Goal: Task Accomplishment & Management: Manage account settings

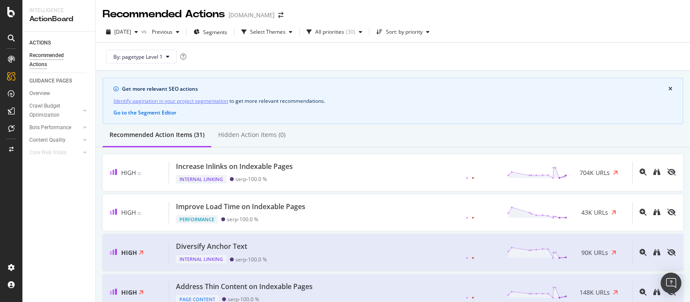
scroll to position [528, 0]
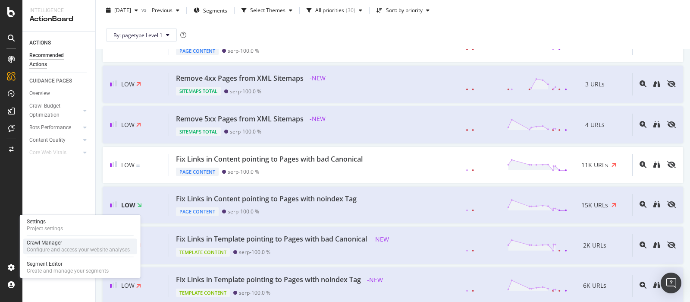
click at [51, 238] on div "Settings Project settings Crawl Manager Configure and access your website analy…" at bounding box center [80, 245] width 121 height 63
click at [52, 243] on div "Crawl Manager" at bounding box center [78, 242] width 103 height 7
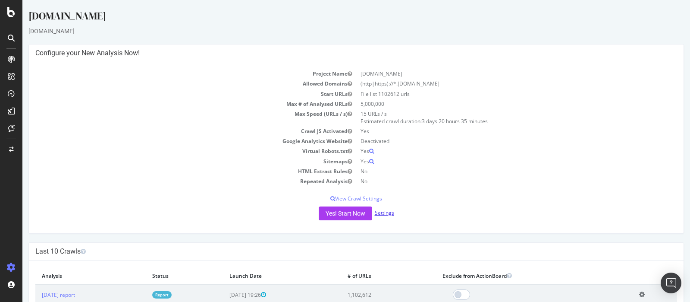
click at [383, 213] on link "Settings" at bounding box center [384, 212] width 19 height 7
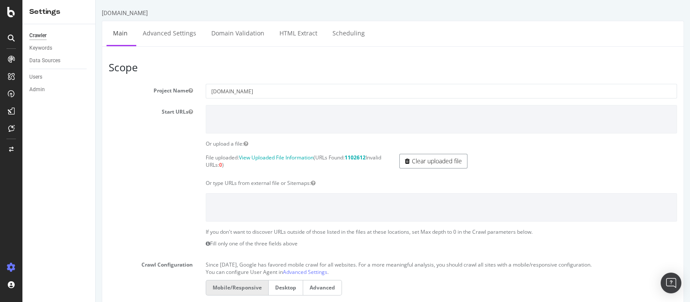
click at [434, 163] on link "Clear uploaded file" at bounding box center [433, 161] width 68 height 15
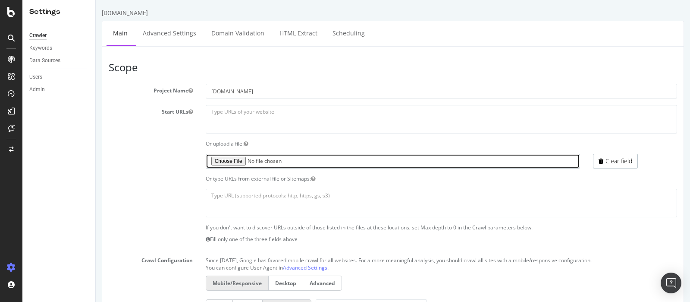
click at [226, 158] on input "file" at bounding box center [393, 161] width 375 height 15
type input "C:\fakepath\urls_part5.txt"
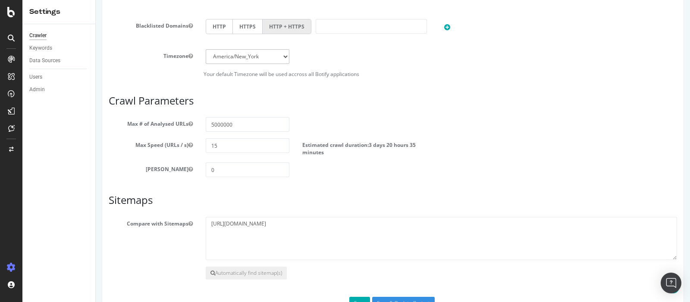
scroll to position [389, 0]
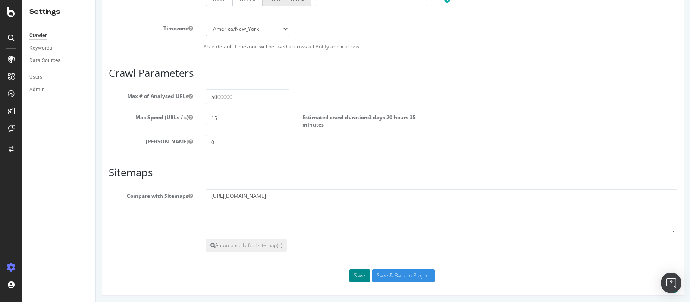
click at [351, 273] on button "Save" at bounding box center [359, 275] width 21 height 13
click at [356, 273] on div "Save Save & Back to Project" at bounding box center [392, 275] width 581 height 13
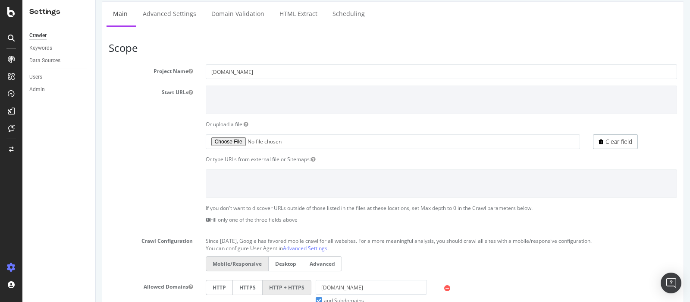
scroll to position [0, 0]
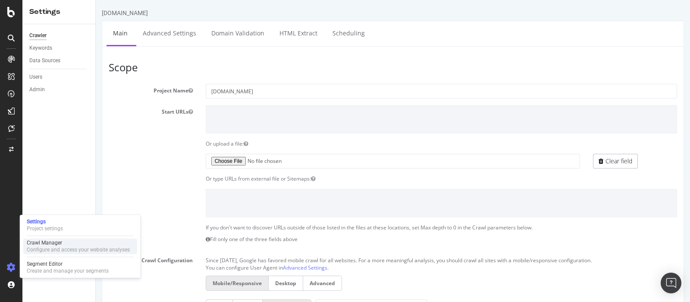
click at [44, 246] on div "Configure and access your website analyses" at bounding box center [78, 249] width 103 height 7
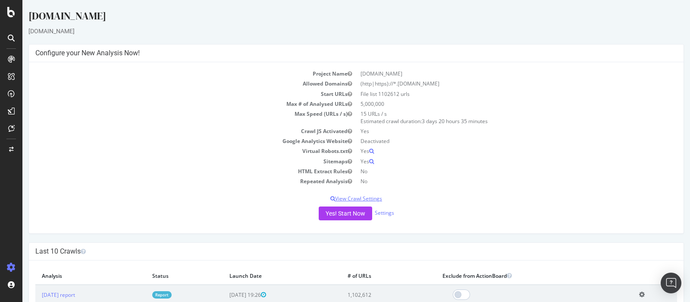
click at [362, 199] on p "View Crawl Settings" at bounding box center [356, 198] width 642 height 7
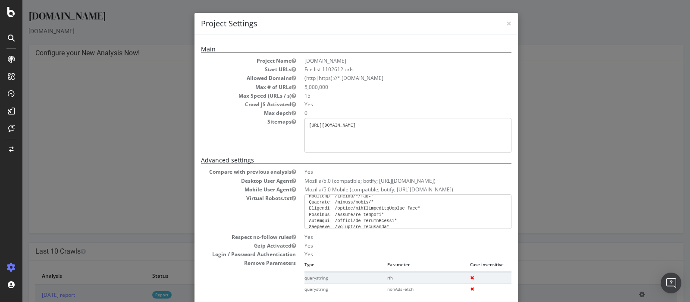
scroll to position [162, 0]
click at [582, 189] on div "× Close Project Settings Main Project Name [DOMAIN_NAME] Start URLs File list 1…" at bounding box center [356, 151] width 668 height 302
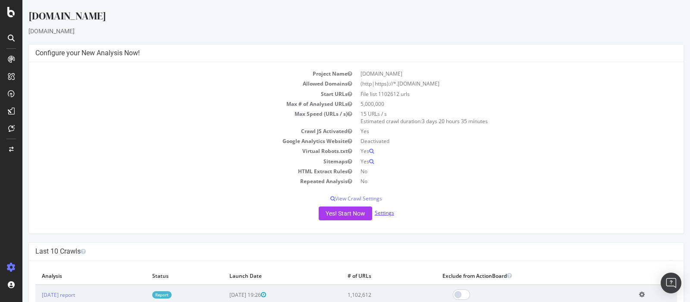
click at [382, 212] on link "Settings" at bounding box center [384, 212] width 19 height 7
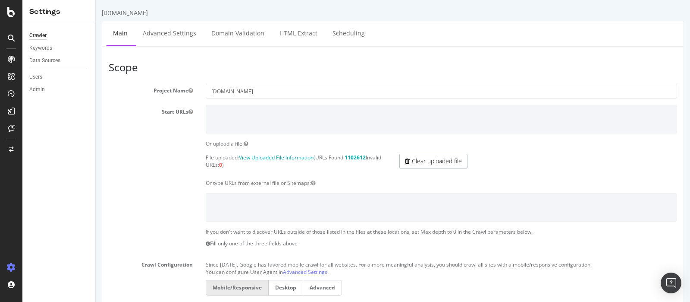
click at [357, 154] on strong "1102612" at bounding box center [355, 157] width 21 height 7
click at [245, 155] on link "View Uploaded File Information" at bounding box center [276, 157] width 75 height 7
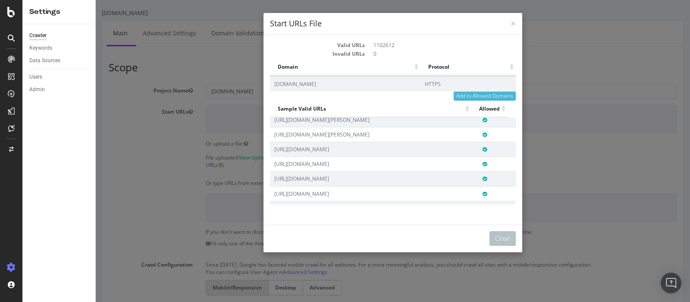
scroll to position [971, 0]
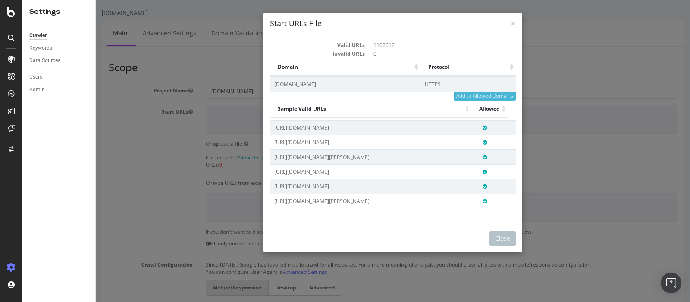
click at [501, 226] on div "Close" at bounding box center [393, 238] width 259 height 28
click at [505, 235] on button "Close" at bounding box center [503, 238] width 26 height 15
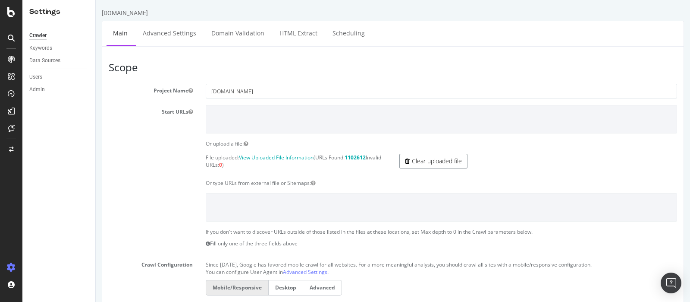
click at [429, 163] on link "Clear uploaded file" at bounding box center [433, 161] width 68 height 15
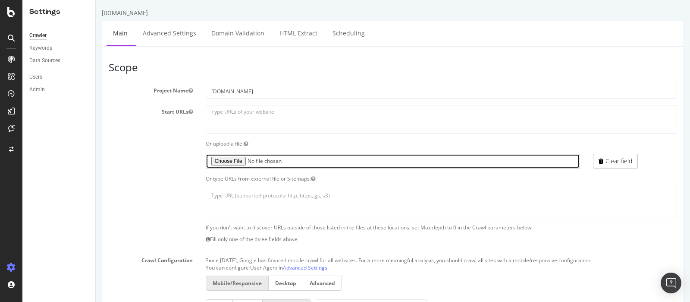
click at [233, 159] on input "file" at bounding box center [393, 161] width 375 height 15
type input "C:\fakepath\urls_part5.txt"
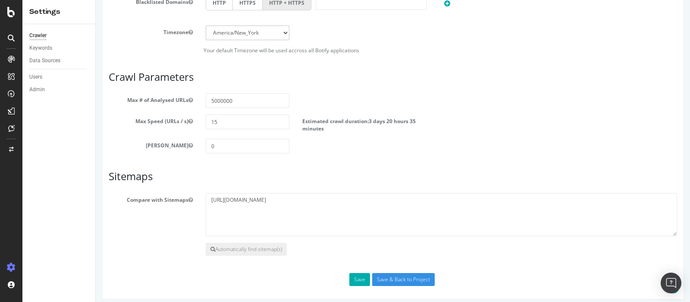
scroll to position [389, 0]
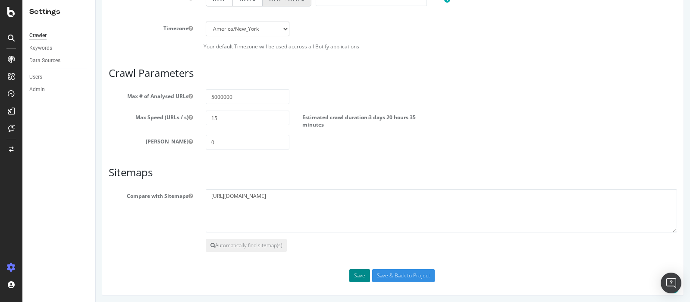
click at [352, 272] on button "Save" at bounding box center [359, 275] width 21 height 13
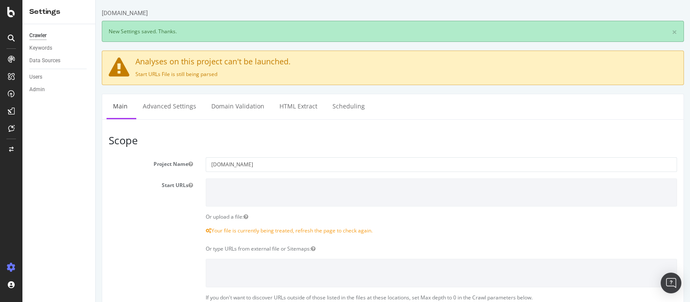
scroll to position [0, 0]
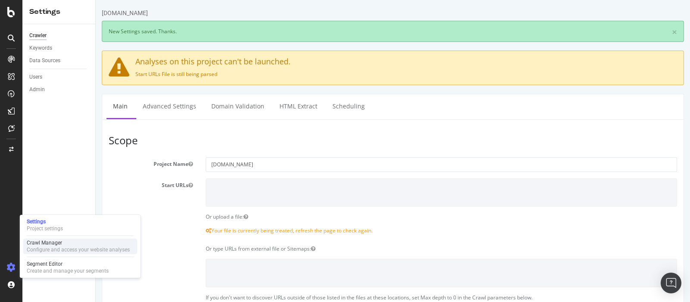
click at [55, 248] on div "Configure and access your website analyses" at bounding box center [78, 249] width 103 height 7
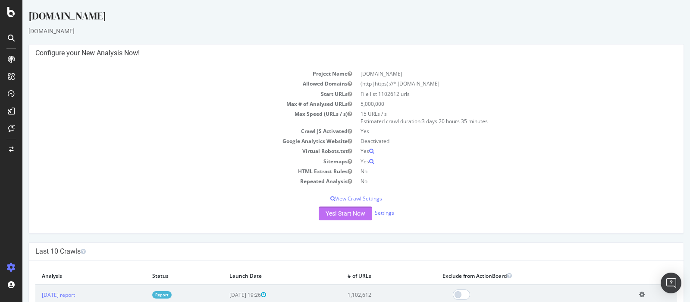
click at [336, 214] on button "Yes! Start Now" at bounding box center [345, 213] width 53 height 14
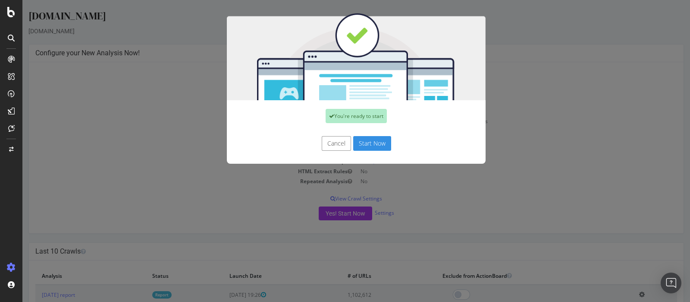
click at [374, 141] on button "Start Now" at bounding box center [372, 143] width 38 height 15
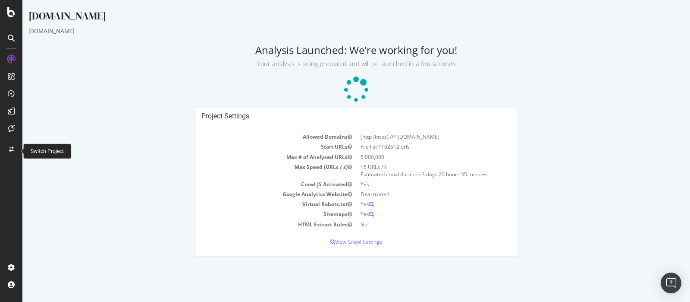
click at [11, 148] on icon at bounding box center [11, 149] width 5 height 5
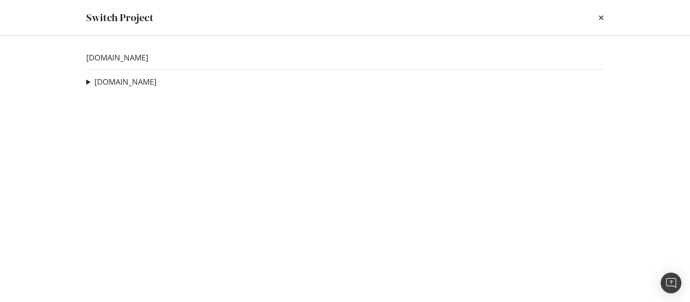
click at [604, 16] on div "Switch Project" at bounding box center [345, 17] width 552 height 35
click at [601, 16] on icon "times" at bounding box center [601, 17] width 5 height 7
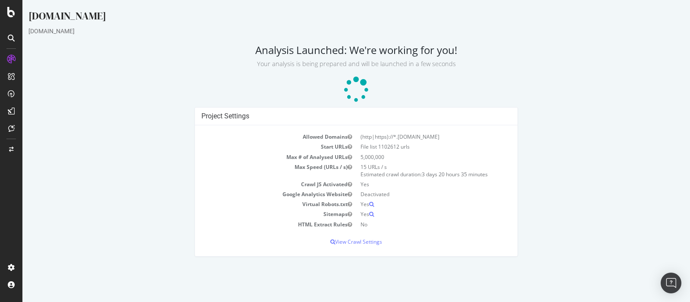
click at [594, 51] on h2 "Analysis Launched: We're working for you! Your analysis is being prepared and w…" at bounding box center [356, 56] width 656 height 24
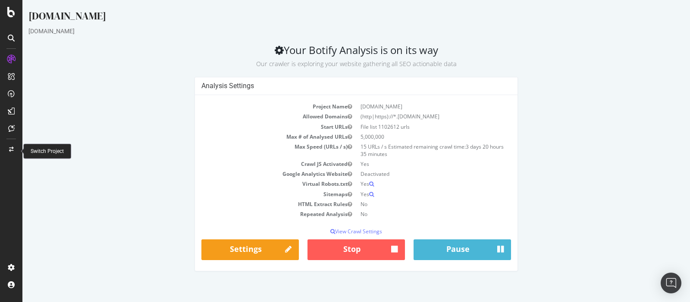
click at [11, 151] on icon at bounding box center [11, 149] width 5 height 5
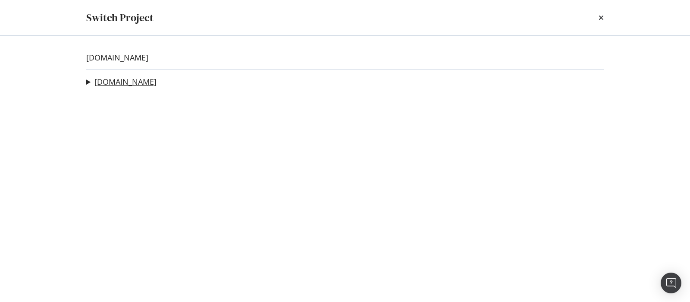
click at [123, 81] on link "[DOMAIN_NAME]" at bounding box center [125, 81] width 62 height 9
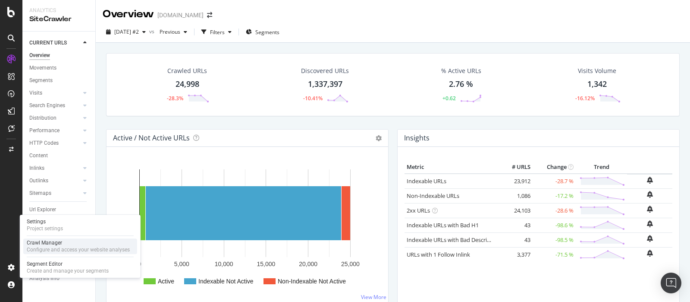
click at [49, 242] on div "Crawl Manager" at bounding box center [78, 242] width 103 height 7
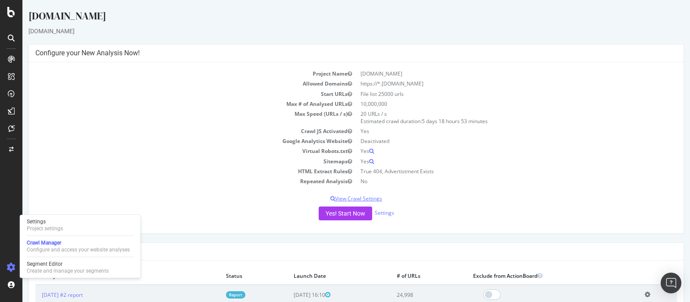
click at [362, 196] on p "View Crawl Settings" at bounding box center [356, 198] width 642 height 7
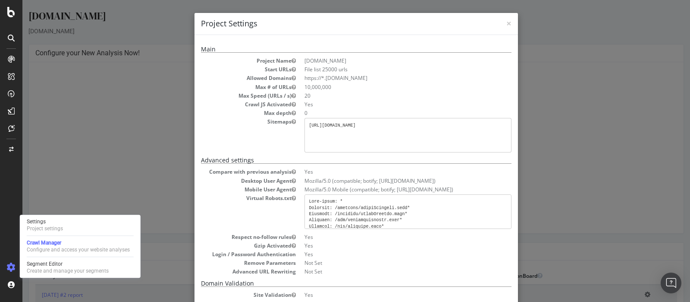
click at [537, 185] on div "× Close Project Settings Main Project Name [DOMAIN_NAME] Start URLs File list 2…" at bounding box center [356, 151] width 668 height 302
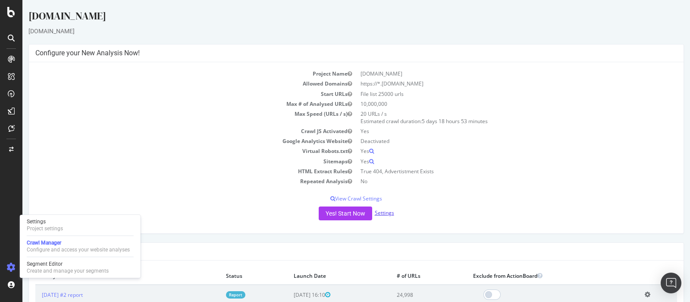
click at [384, 211] on link "Settings" at bounding box center [384, 212] width 19 height 7
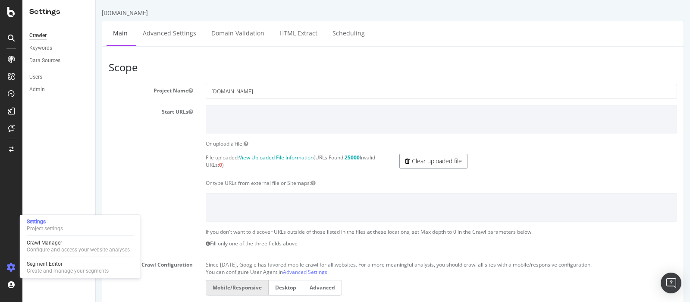
click at [424, 157] on link "Clear uploaded file" at bounding box center [433, 161] width 68 height 15
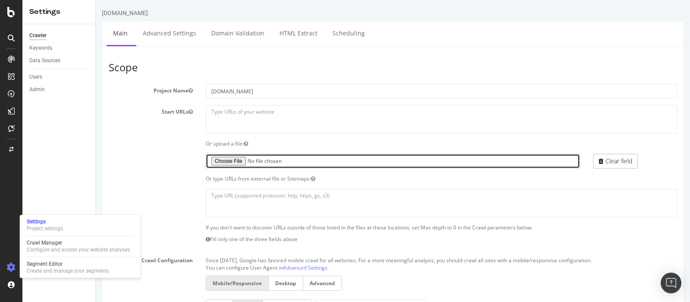
click at [228, 160] on input "file" at bounding box center [393, 161] width 375 height 15
type input "C:\fakepath\urls_part1.txt"
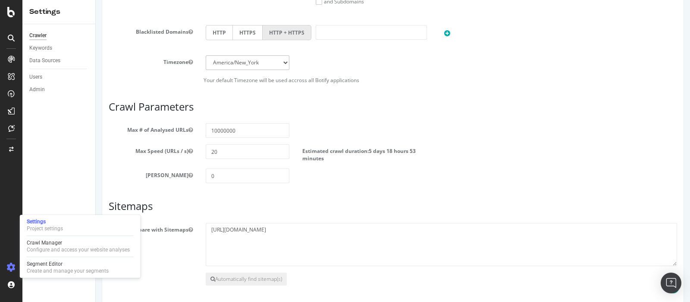
scroll to position [389, 0]
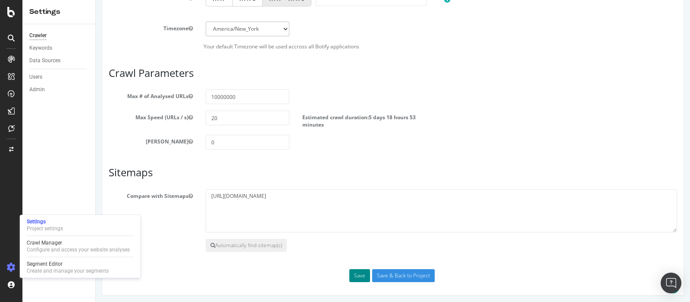
click at [358, 275] on button "Save" at bounding box center [359, 275] width 21 height 13
